Goal: Information Seeking & Learning: Learn about a topic

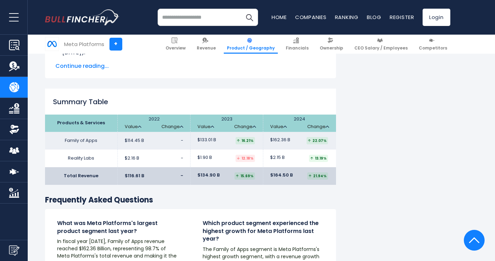
scroll to position [1022, 0]
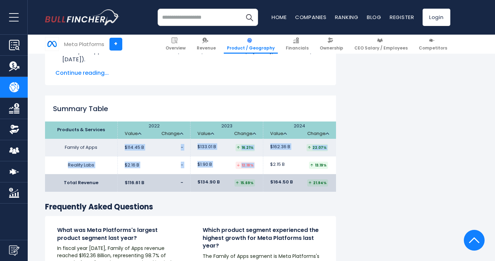
drag, startPoint x: 62, startPoint y: 133, endPoint x: 307, endPoint y: 152, distance: 245.8
click at [307, 152] on tbody "Family of Apps $114.45 B - -" at bounding box center [190, 156] width 291 height 35
click at [307, 156] on td "$2.15 B 13.19%" at bounding box center [299, 165] width 73 height 18
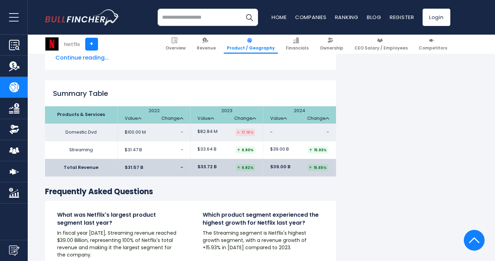
scroll to position [1095, 0]
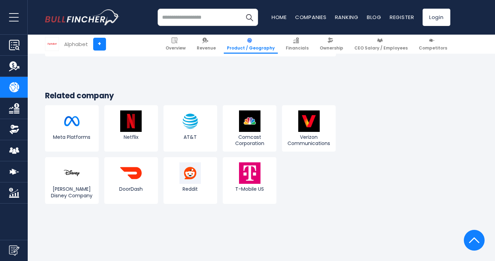
scroll to position [1398, 0]
